Goal: Task Accomplishment & Management: Use online tool/utility

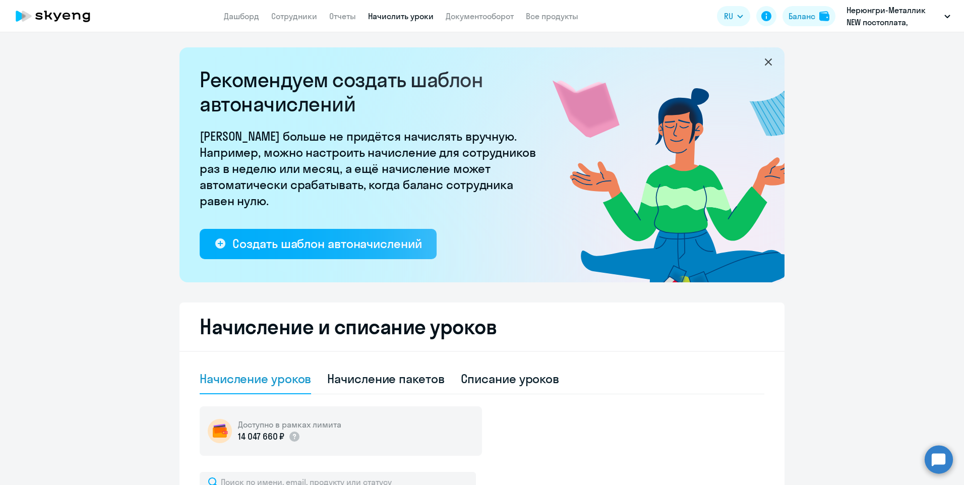
select select "10"
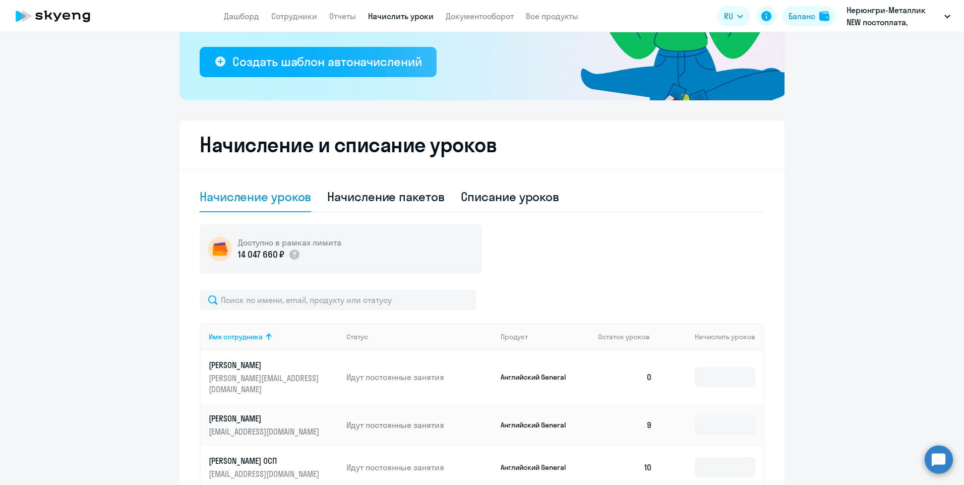
scroll to position [202, 0]
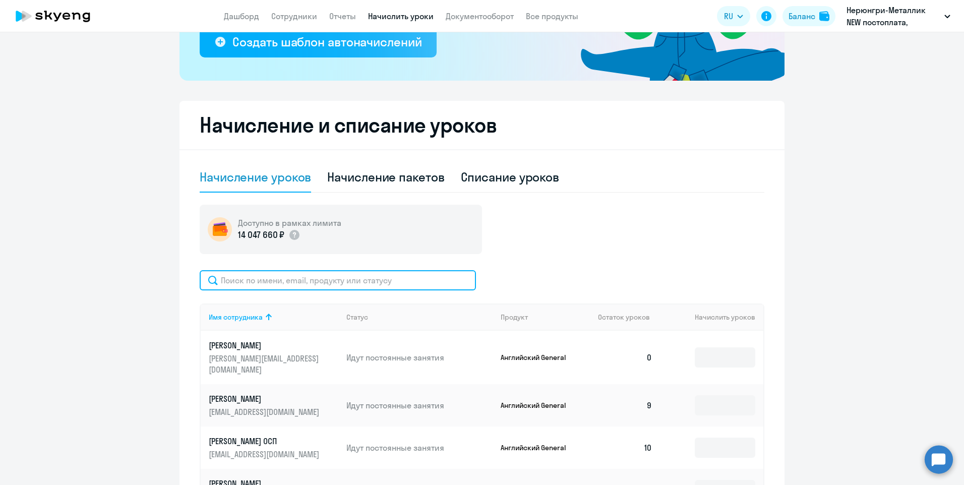
click at [338, 285] on input "text" at bounding box center [338, 280] width 276 height 20
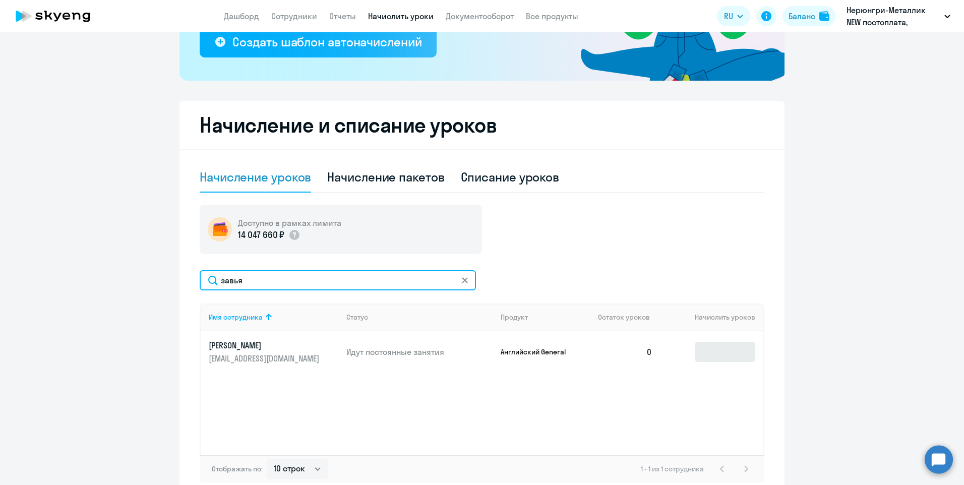
type input "завья"
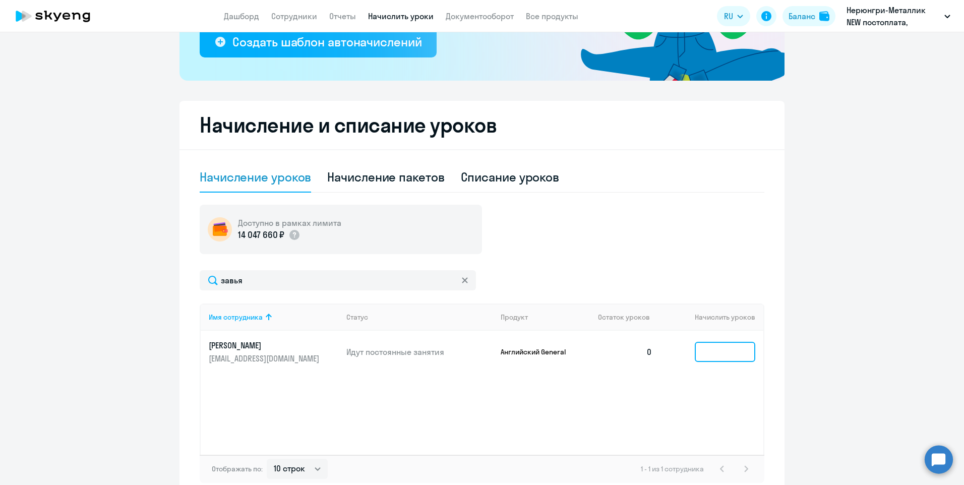
click at [702, 352] on input at bounding box center [725, 352] width 61 height 20
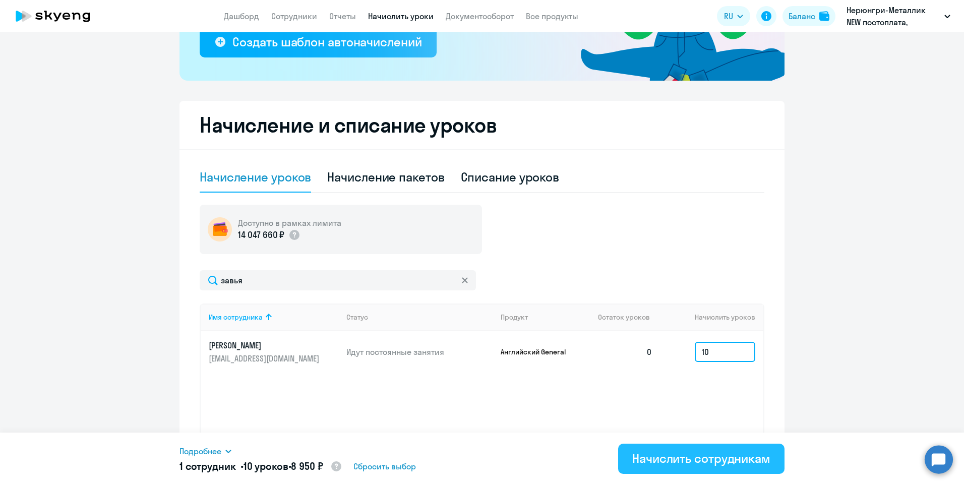
type input "10"
click at [700, 456] on div "Начислить сотрудникам" at bounding box center [702, 458] width 138 height 16
